Goal: Find specific page/section: Locate a particular part of the current website

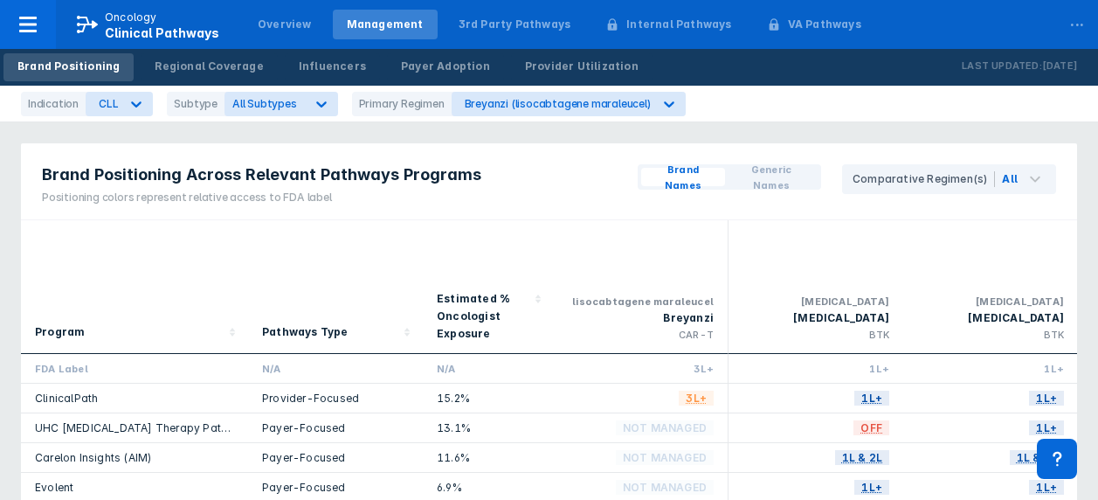
scroll to position [133, 0]
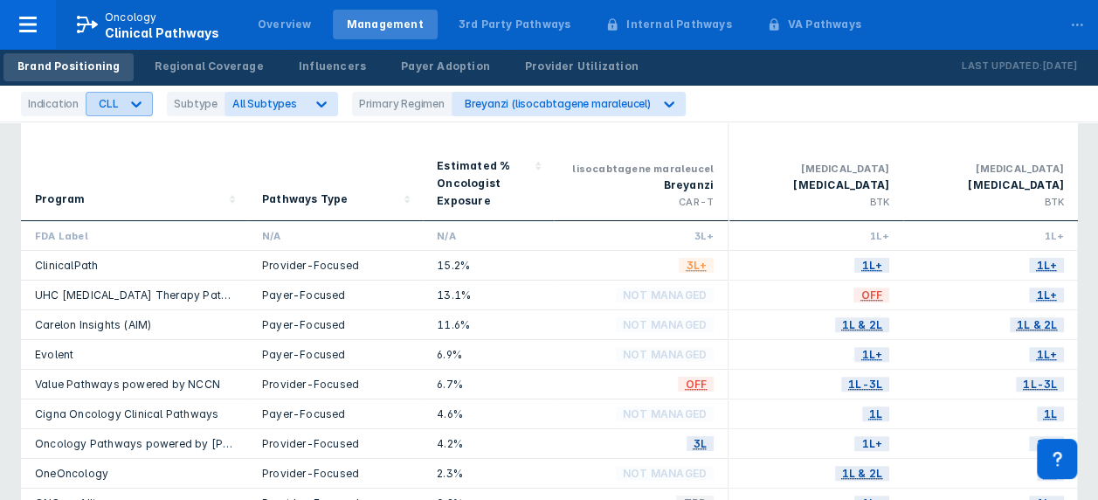
click at [142, 105] on div at bounding box center [136, 103] width 31 height 31
click at [58, 133] on div "Program" at bounding box center [134, 153] width 199 height 119
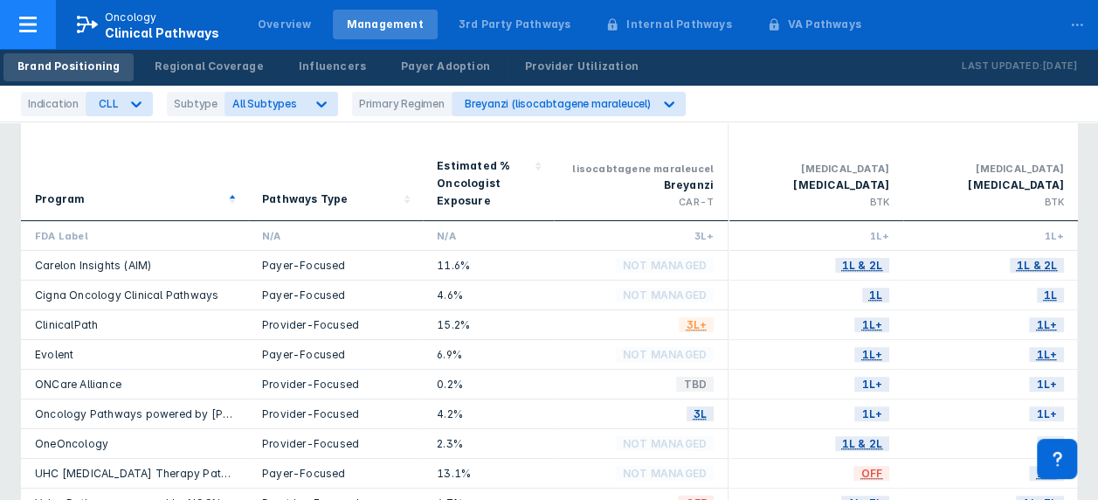
click at [38, 31] on div at bounding box center [28, 24] width 56 height 49
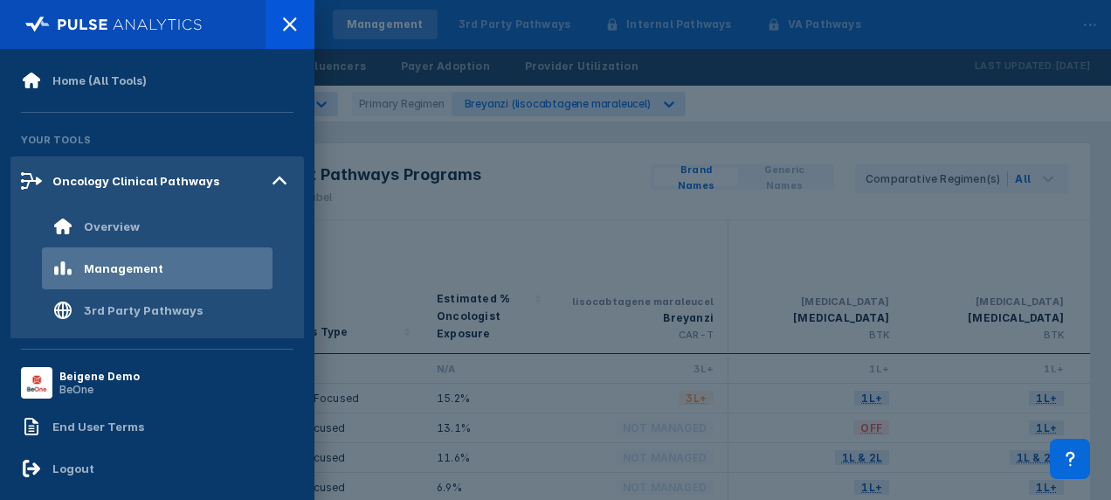
scroll to position [24, 0]
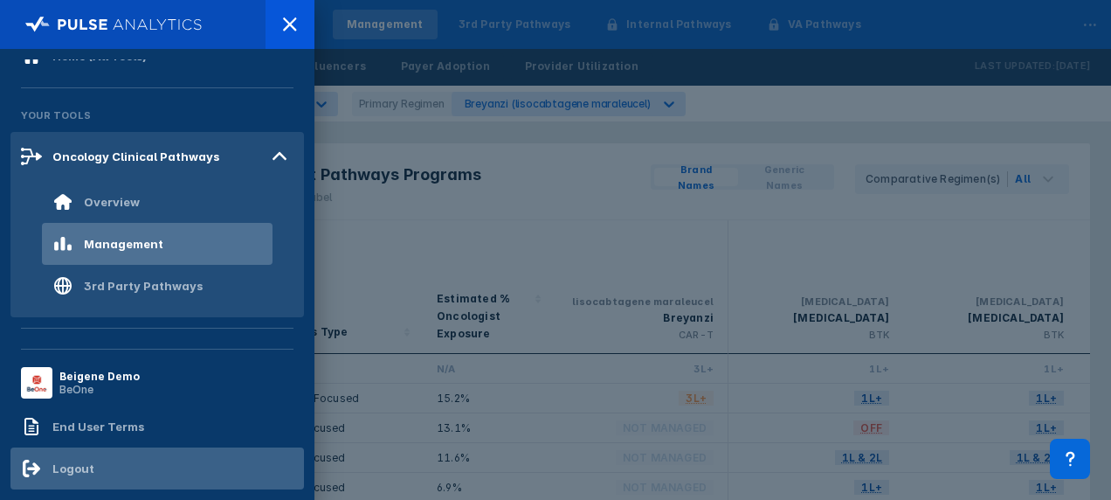
click at [65, 454] on div "Logout" at bounding box center [156, 468] width 293 height 42
